Goal: Use online tool/utility: Utilize a website feature to perform a specific function

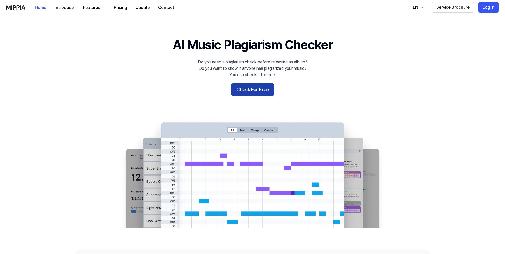
click at [245, 90] on button "Check For Free" at bounding box center [252, 89] width 43 height 13
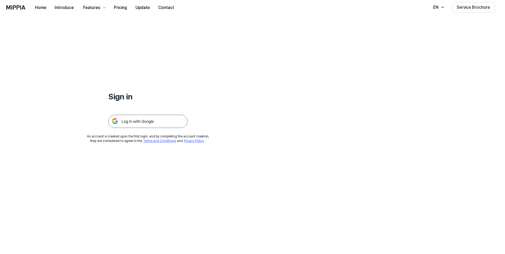
click at [21, 6] on img at bounding box center [15, 7] width 19 height 4
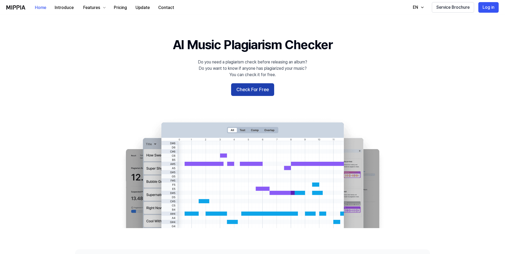
click at [242, 85] on button "Check For Free" at bounding box center [252, 89] width 43 height 13
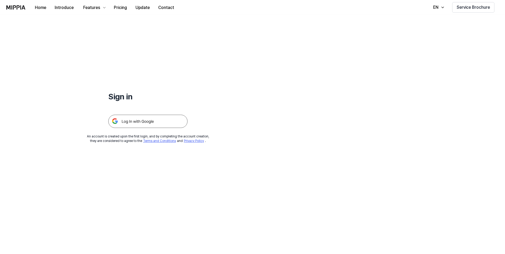
click at [146, 116] on img at bounding box center [147, 121] width 79 height 13
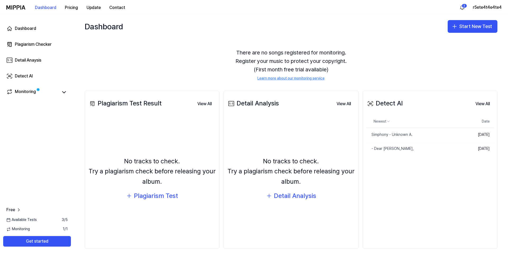
scroll to position [15, 0]
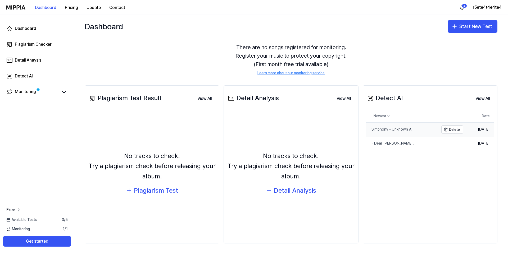
click at [416, 129] on link "Simphony - Unknown A." at bounding box center [402, 130] width 72 height 14
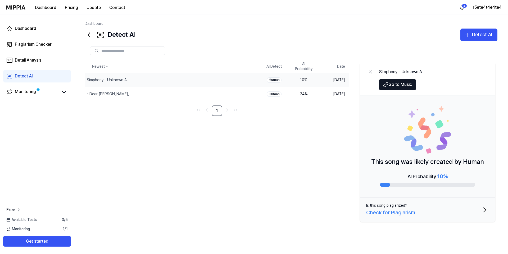
click at [90, 37] on icon at bounding box center [89, 35] width 2 height 4
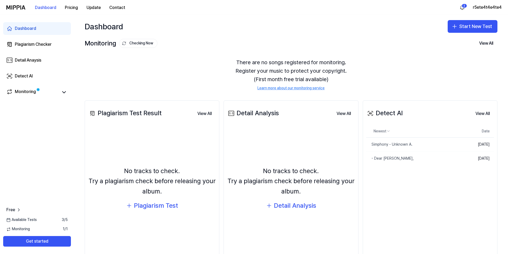
drag, startPoint x: 146, startPoint y: 116, endPoint x: 150, endPoint y: 126, distance: 10.3
click at [147, 117] on div "Plagiarism Test Result" at bounding box center [124, 113] width 73 height 10
click at [163, 205] on div "Plagiarism Test" at bounding box center [156, 206] width 44 height 10
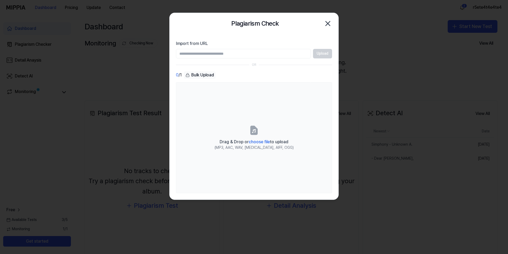
click at [244, 53] on input "Import from URL" at bounding box center [243, 54] width 135 height 10
type input "**********"
click at [320, 53] on button "Upload" at bounding box center [322, 54] width 19 height 10
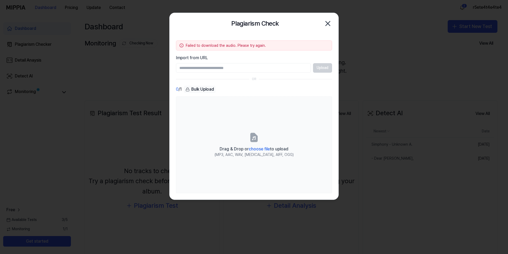
click at [209, 66] on input "Import from URL" at bounding box center [243, 68] width 135 height 10
paste input "**********"
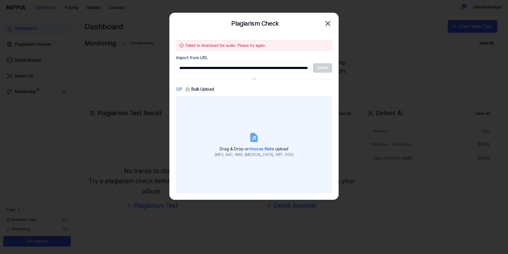
scroll to position [0, 200]
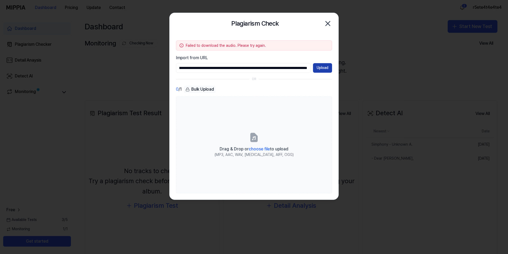
type input "**********"
click at [320, 70] on button "Upload" at bounding box center [322, 68] width 19 height 10
drag, startPoint x: 182, startPoint y: 61, endPoint x: 185, endPoint y: 66, distance: 5.9
click at [182, 62] on div "Import from URL Upload" at bounding box center [254, 64] width 156 height 18
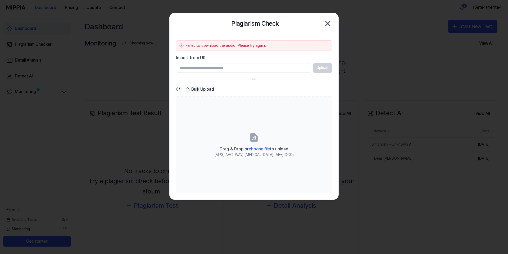
click at [185, 66] on input "Import from URL" at bounding box center [243, 68] width 135 height 10
paste input "**********"
type input "**********"
click at [323, 68] on button "Upload" at bounding box center [322, 68] width 19 height 10
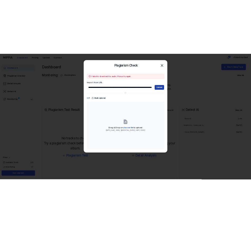
scroll to position [0, 0]
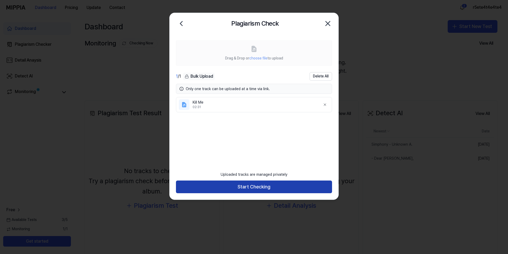
click at [267, 181] on button "Start Checking" at bounding box center [254, 187] width 156 height 13
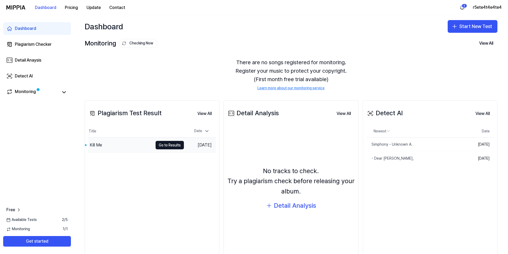
click at [144, 149] on div "Kill Me" at bounding box center [120, 145] width 65 height 15
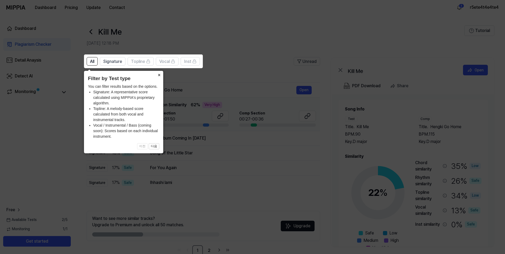
click at [160, 73] on button "×" at bounding box center [159, 74] width 8 height 7
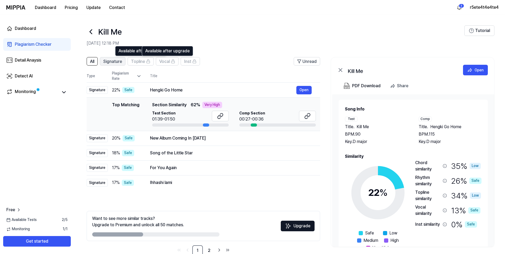
click at [116, 65] on button "Signature" at bounding box center [113, 61] width 26 height 8
click at [95, 63] on button "All" at bounding box center [92, 61] width 11 height 8
click at [102, 58] on button "Signature" at bounding box center [113, 61] width 26 height 8
click at [93, 61] on span "All" at bounding box center [92, 61] width 4 height 6
